Goal: Task Accomplishment & Management: Use online tool/utility

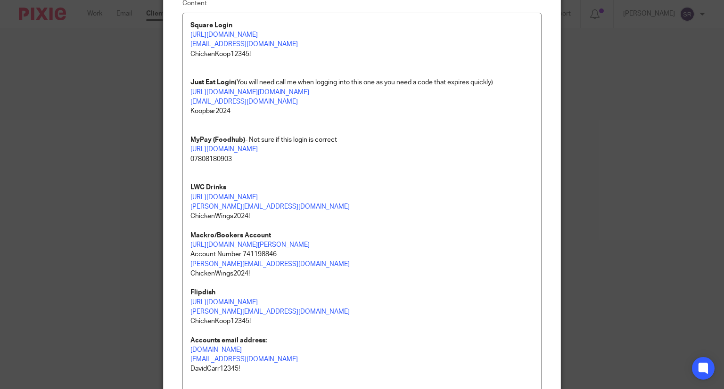
scroll to position [236, 0]
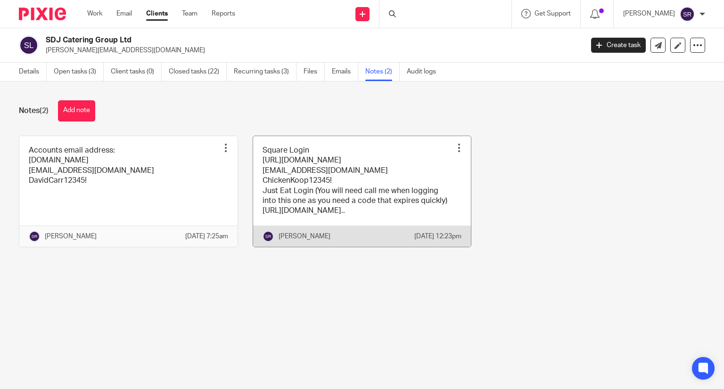
click at [333, 187] on link at bounding box center [362, 191] width 218 height 111
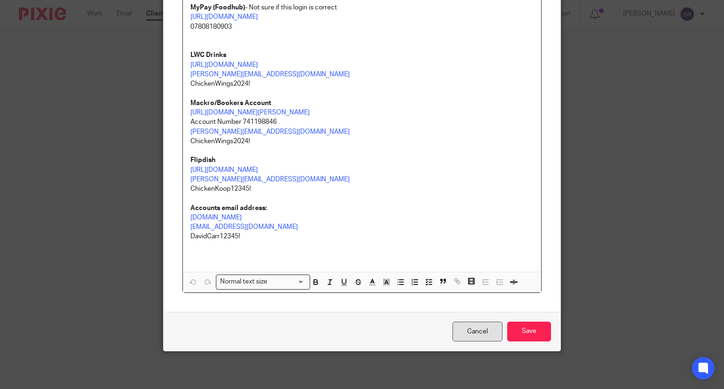
scroll to position [248, 0]
click at [511, 330] on input "Save" at bounding box center [529, 332] width 44 height 20
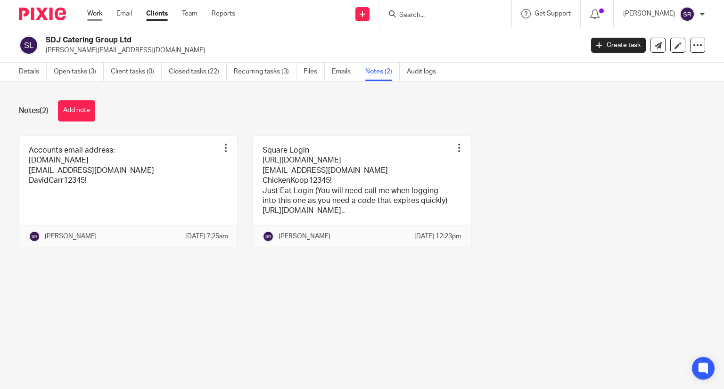
click at [93, 13] on link "Work" at bounding box center [94, 13] width 15 height 9
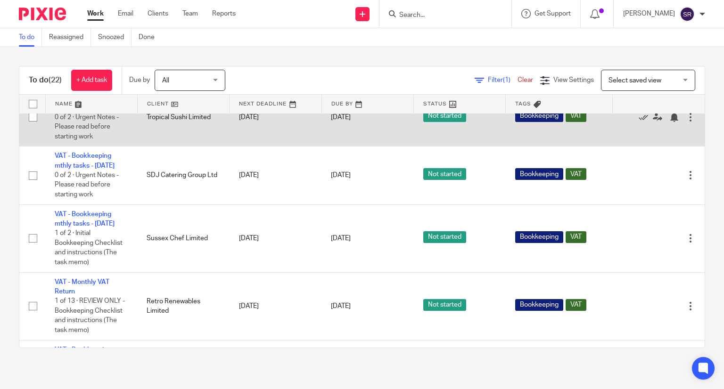
scroll to position [519, 0]
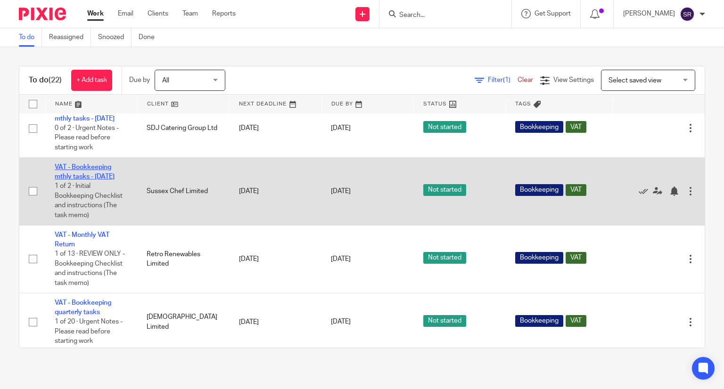
click at [96, 180] on link "VAT - Bookkeeping mthly tasks - [DATE]" at bounding box center [85, 172] width 60 height 16
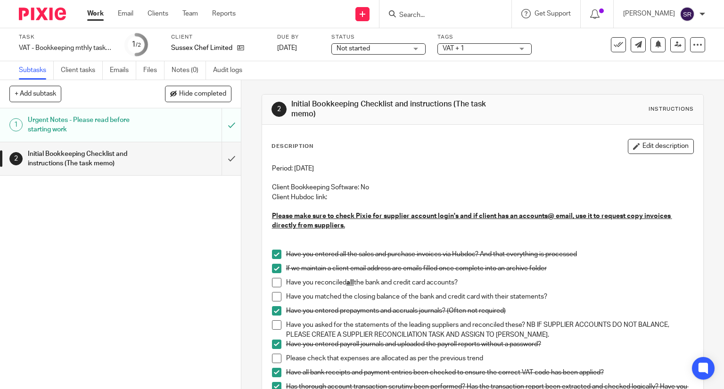
click at [274, 298] on span at bounding box center [276, 296] width 9 height 9
click at [275, 286] on span at bounding box center [276, 282] width 9 height 9
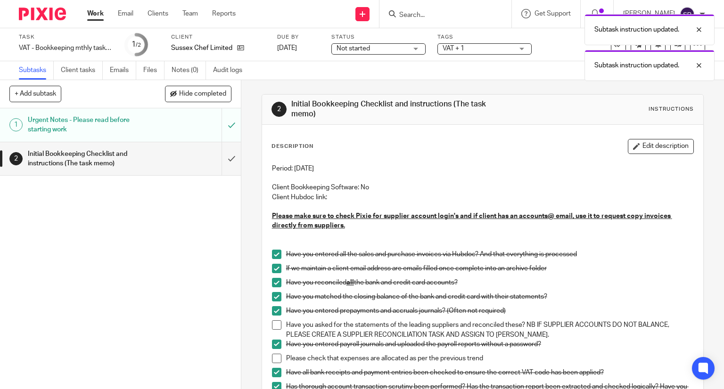
click at [273, 323] on span at bounding box center [276, 325] width 9 height 9
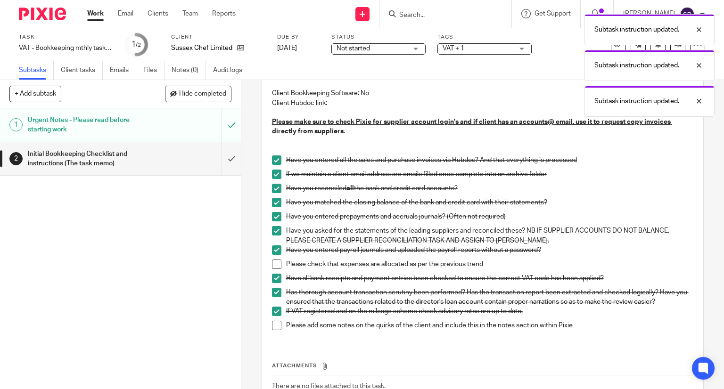
drag, startPoint x: 271, startPoint y: 262, endPoint x: 272, endPoint y: 290, distance: 28.3
click at [272, 263] on span at bounding box center [276, 264] width 9 height 9
click at [272, 322] on span at bounding box center [276, 325] width 9 height 9
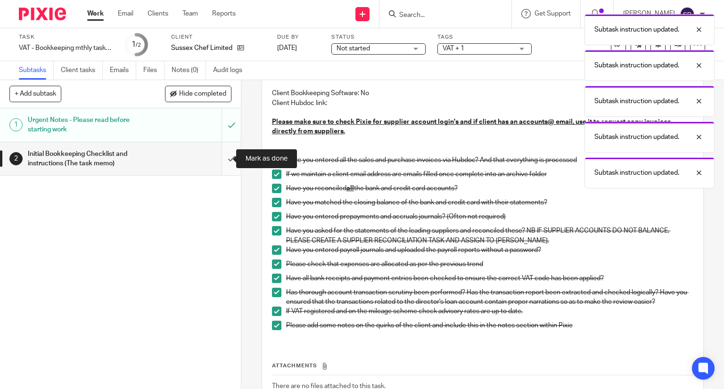
click at [226, 157] on input "submit" at bounding box center [120, 158] width 241 height 33
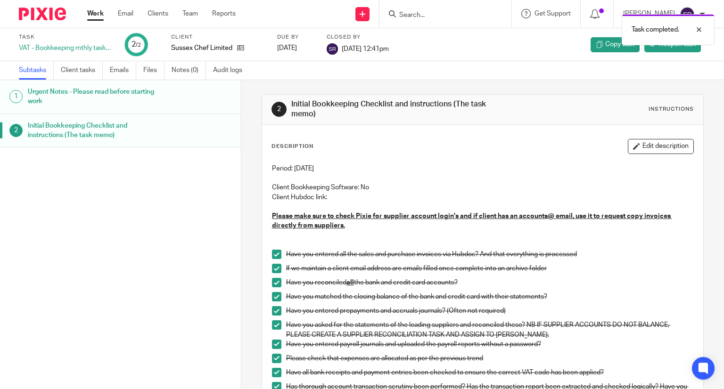
click at [98, 10] on link "Work" at bounding box center [95, 13] width 17 height 9
